Goal: Understand process/instructions: Learn how to perform a task or action

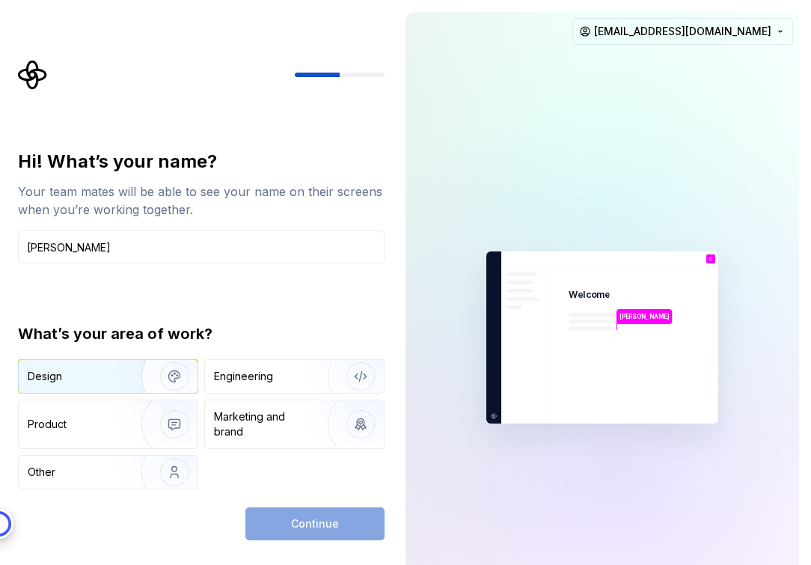
type input "[PERSON_NAME]"
click at [119, 379] on img "button" at bounding box center [165, 376] width 96 height 100
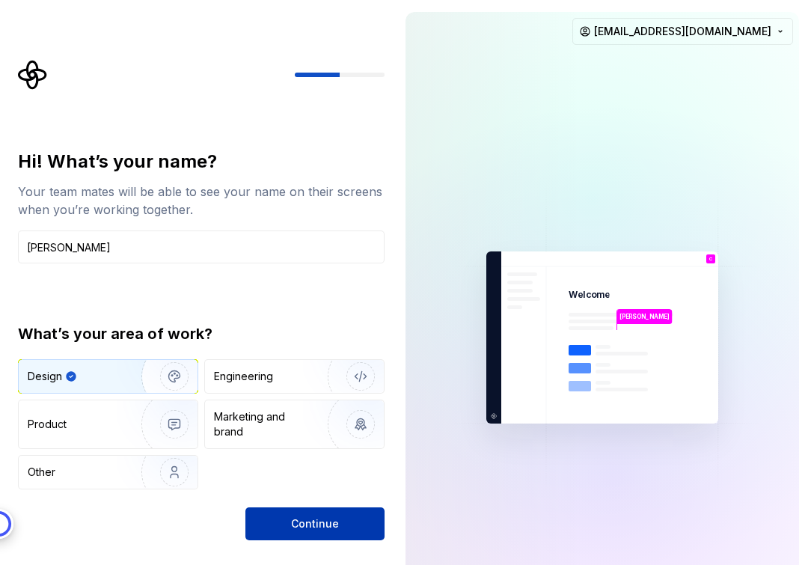
click at [328, 536] on button "Continue" at bounding box center [314, 523] width 139 height 33
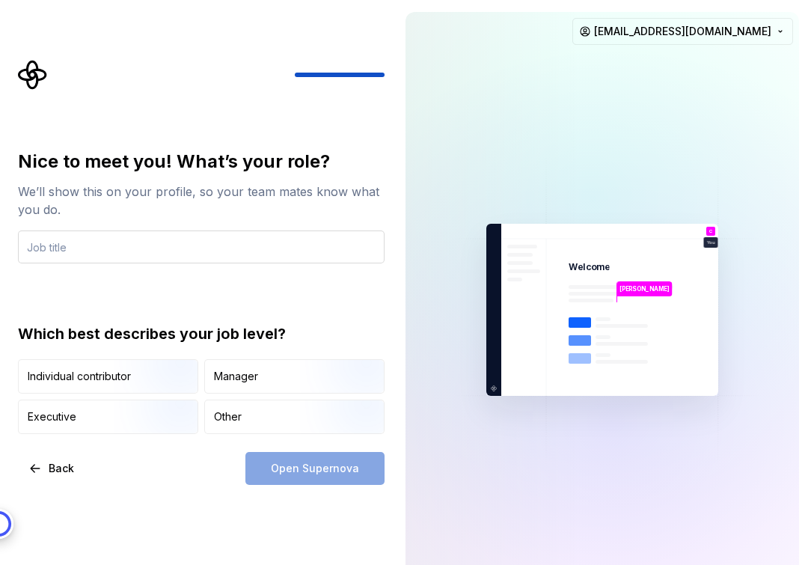
click at [138, 255] on input "text" at bounding box center [201, 246] width 366 height 33
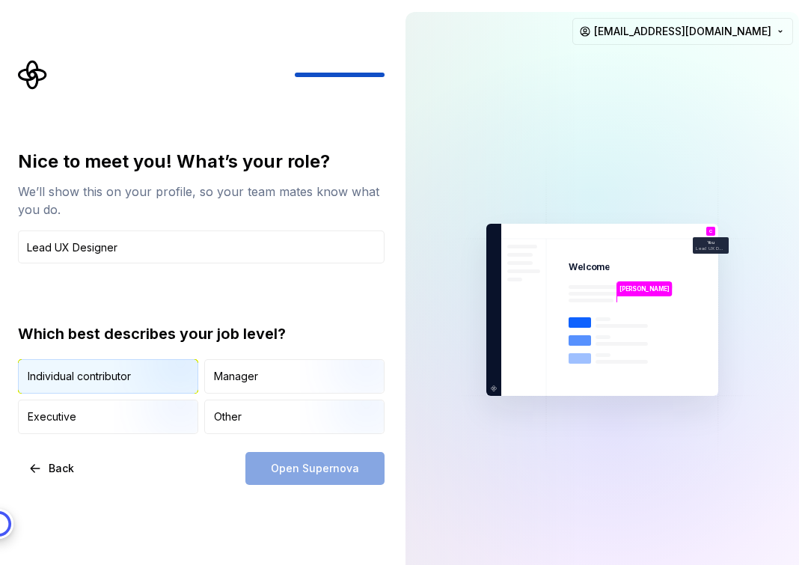
type input "Lead UX Designer"
click at [143, 383] on img "button" at bounding box center [162, 395] width 96 height 100
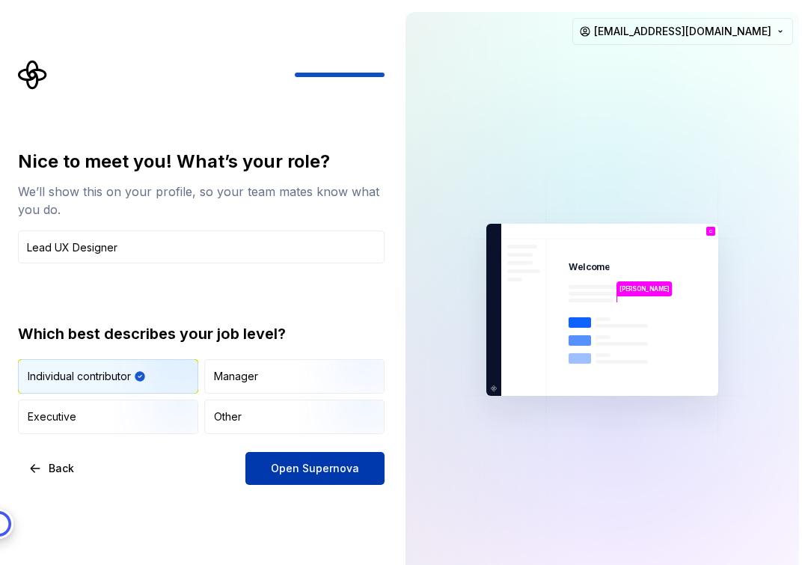
click at [295, 463] on span "Open Supernova" at bounding box center [315, 468] width 88 height 15
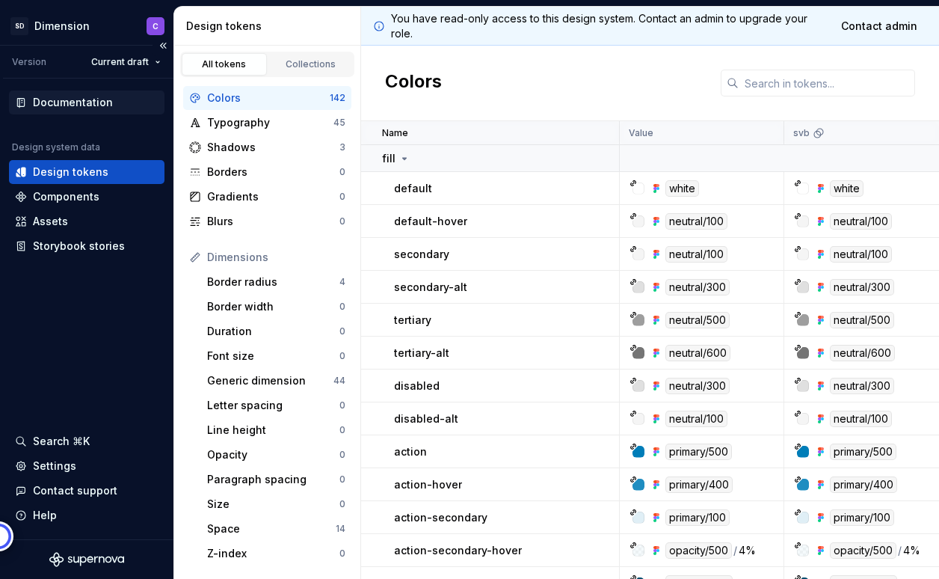
click at [86, 112] on div "Documentation" at bounding box center [87, 103] width 156 height 24
